Goal: Check status: Check status

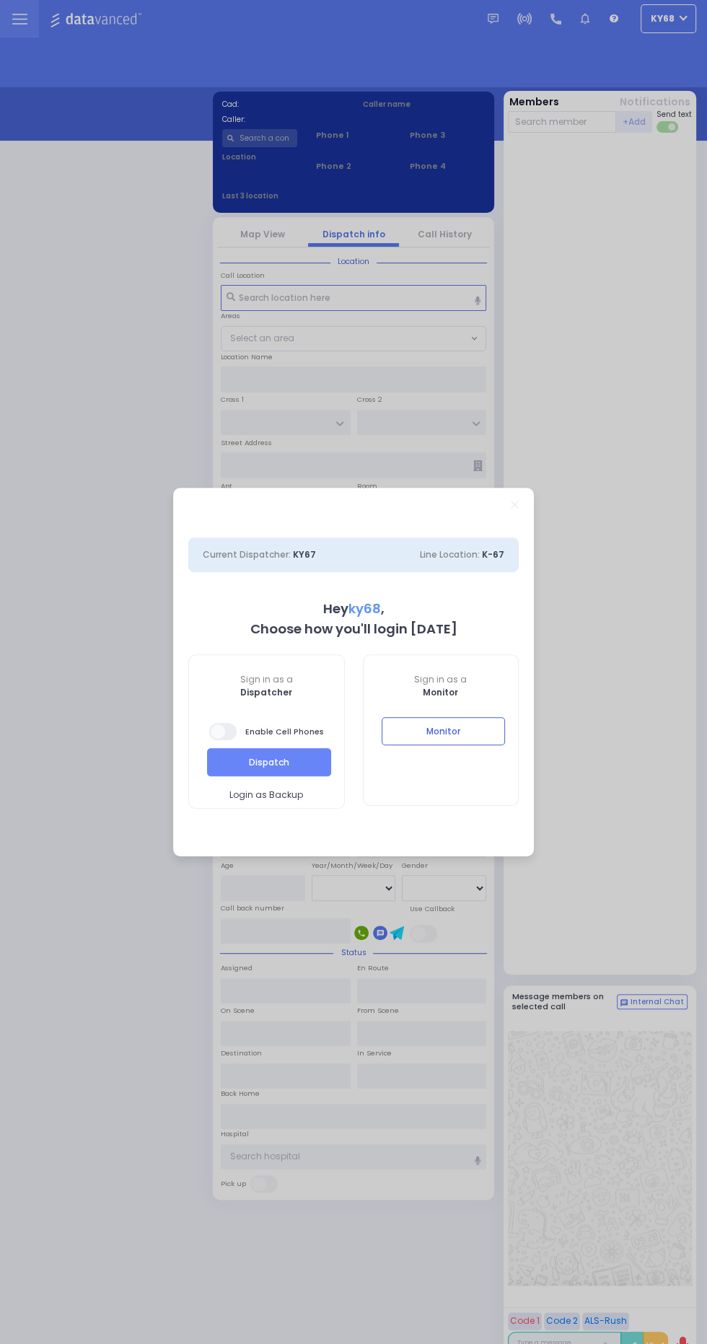
select select "12"
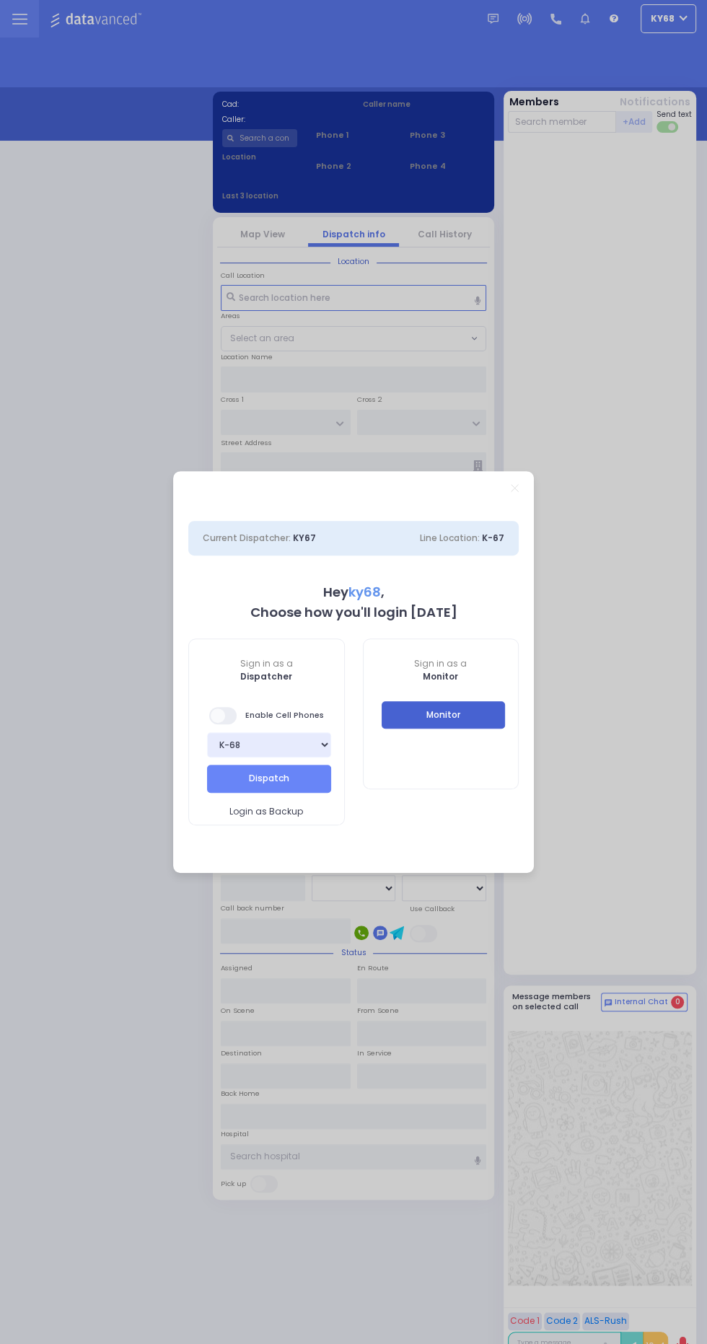
click at [496, 715] on button "Monitor" at bounding box center [443, 714] width 124 height 27
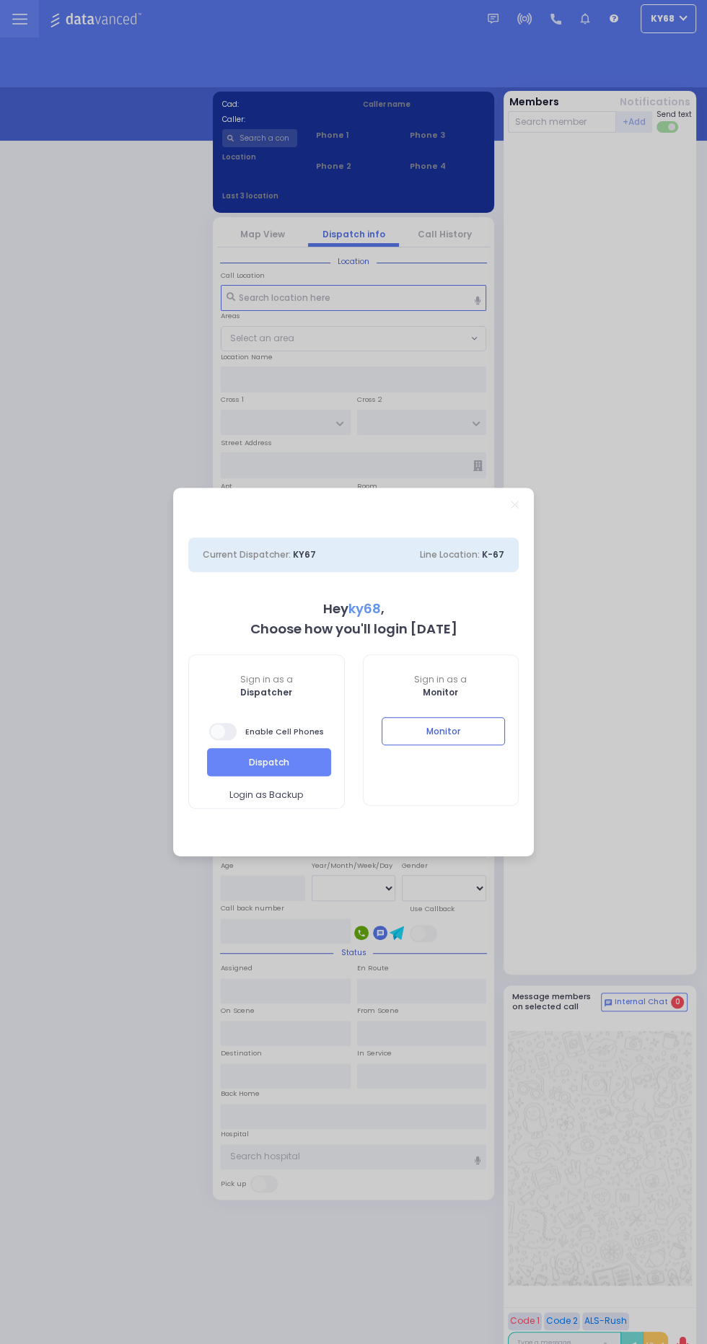
select select "12"
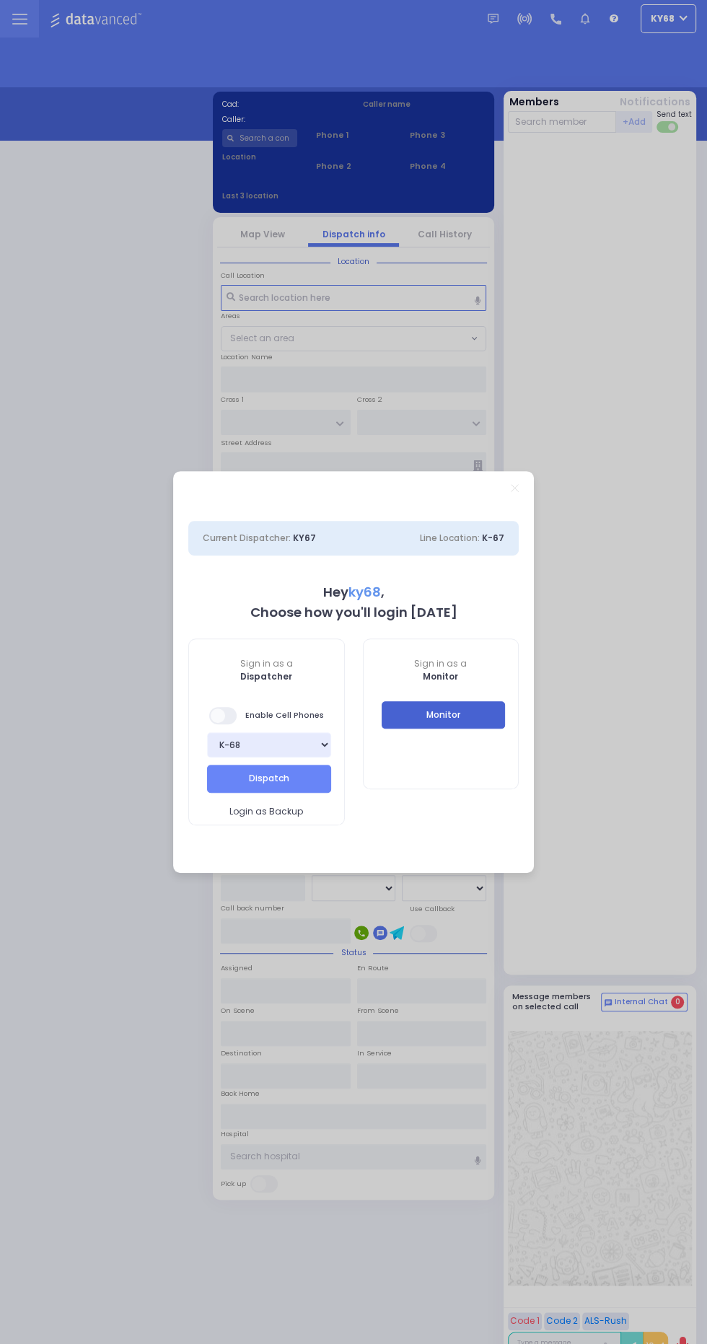
click at [474, 721] on button "Monitor" at bounding box center [443, 714] width 124 height 27
